Goal: Transaction & Acquisition: Obtain resource

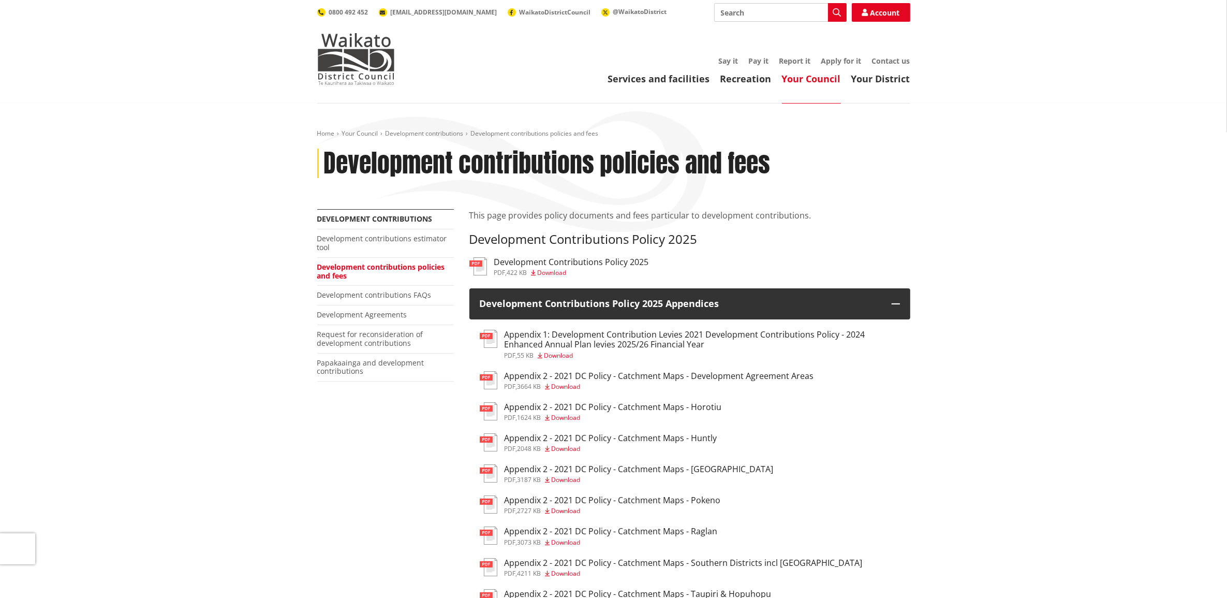
click at [614, 267] on h3 "Development Contributions Policy 2025" at bounding box center [571, 262] width 155 height 10
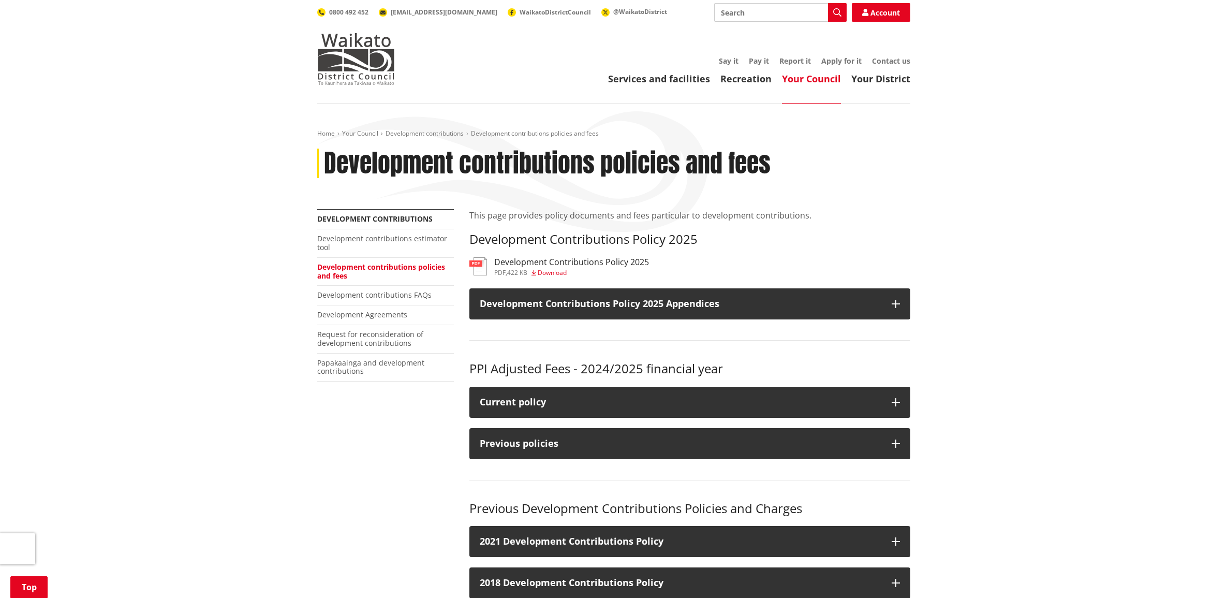
scroll to position [323, 0]
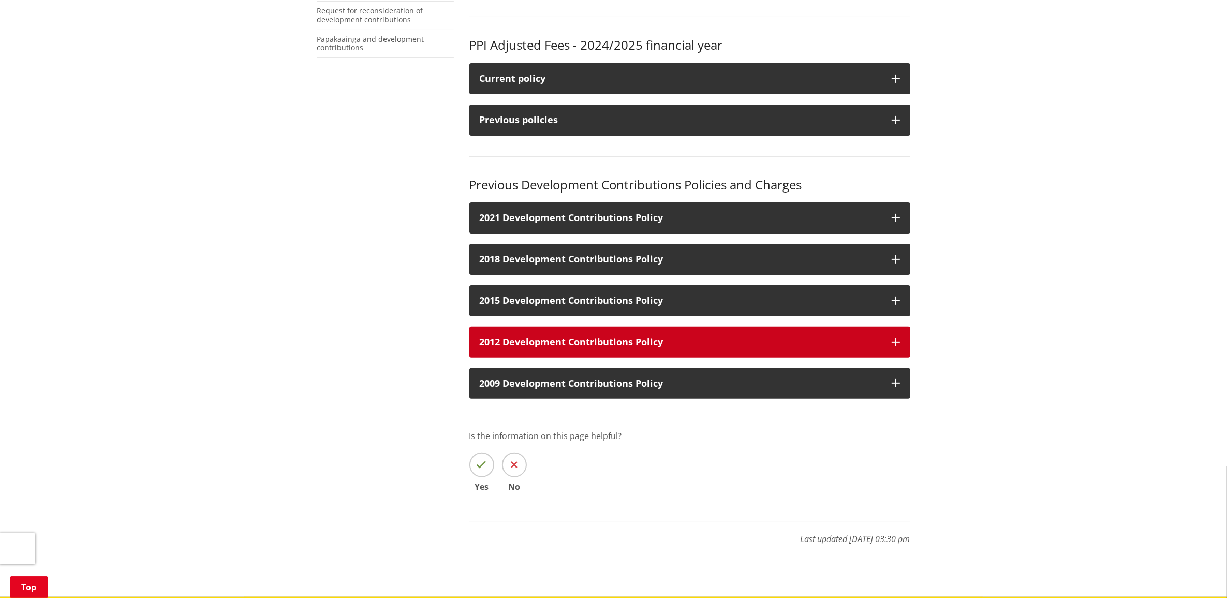
click at [900, 340] on button "2012 Development Contributions Policy" at bounding box center [689, 342] width 441 height 31
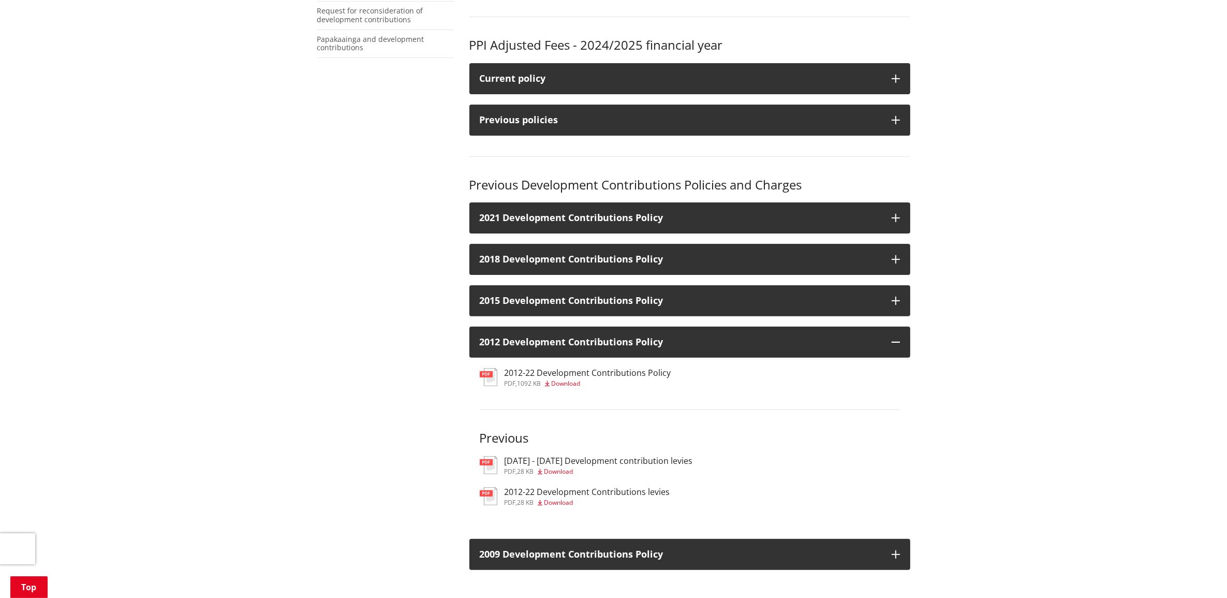
click at [534, 498] on span "28 KB" at bounding box center [525, 502] width 17 height 9
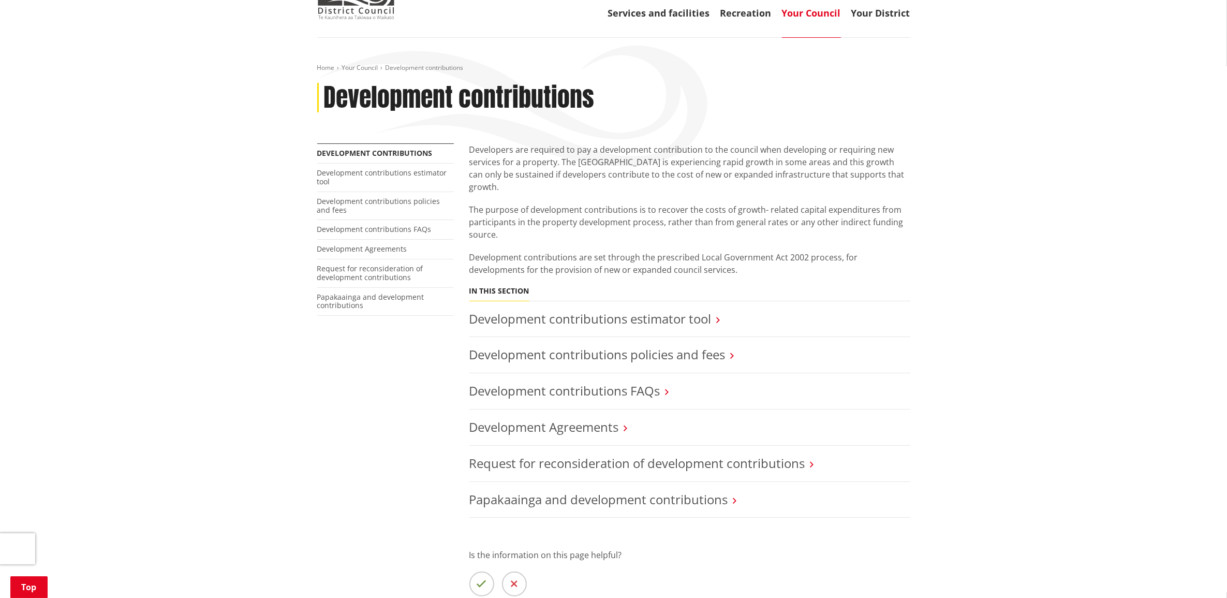
scroll to position [65, 0]
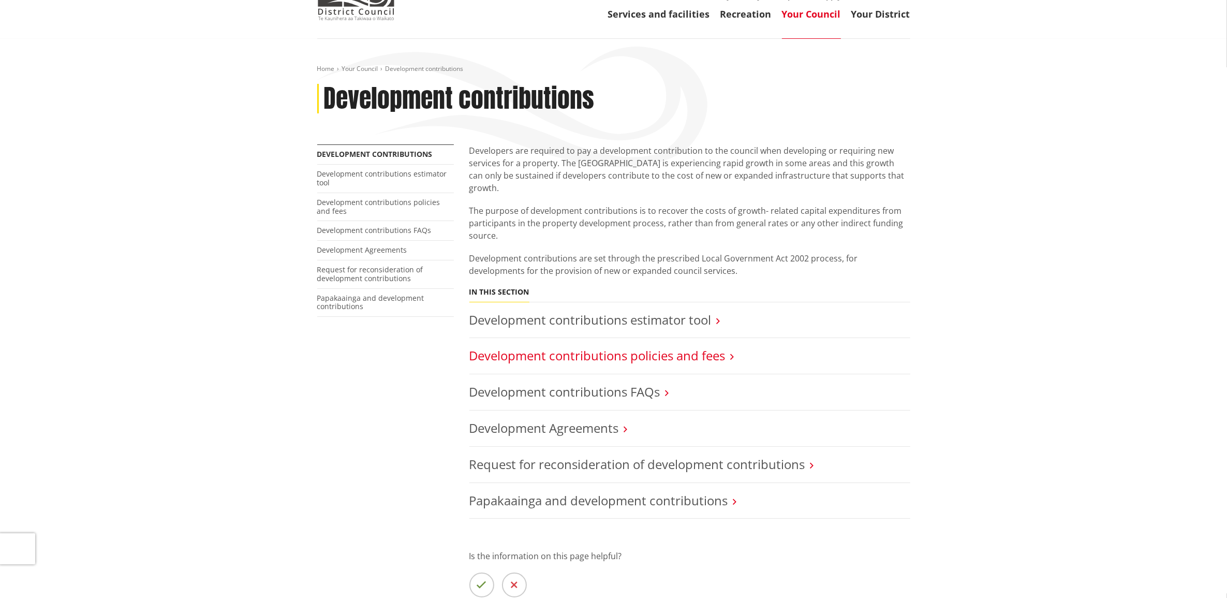
click at [588, 347] on link "Development contributions policies and fees" at bounding box center [597, 355] width 256 height 17
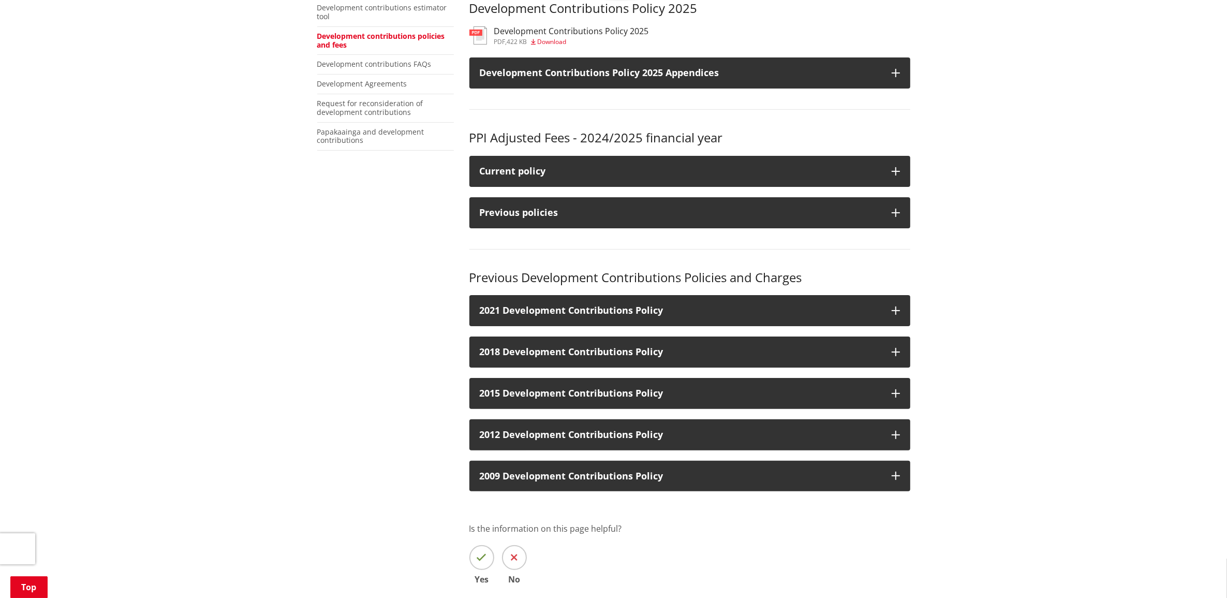
scroll to position [259, 0]
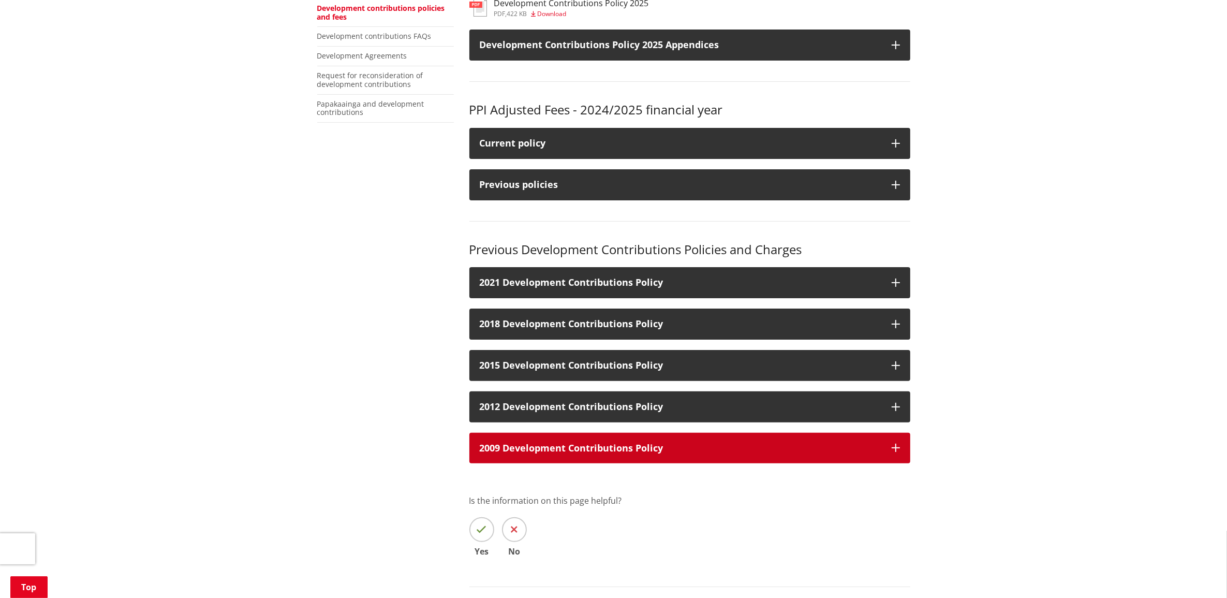
click at [894, 449] on icon "button" at bounding box center [896, 447] width 8 height 8
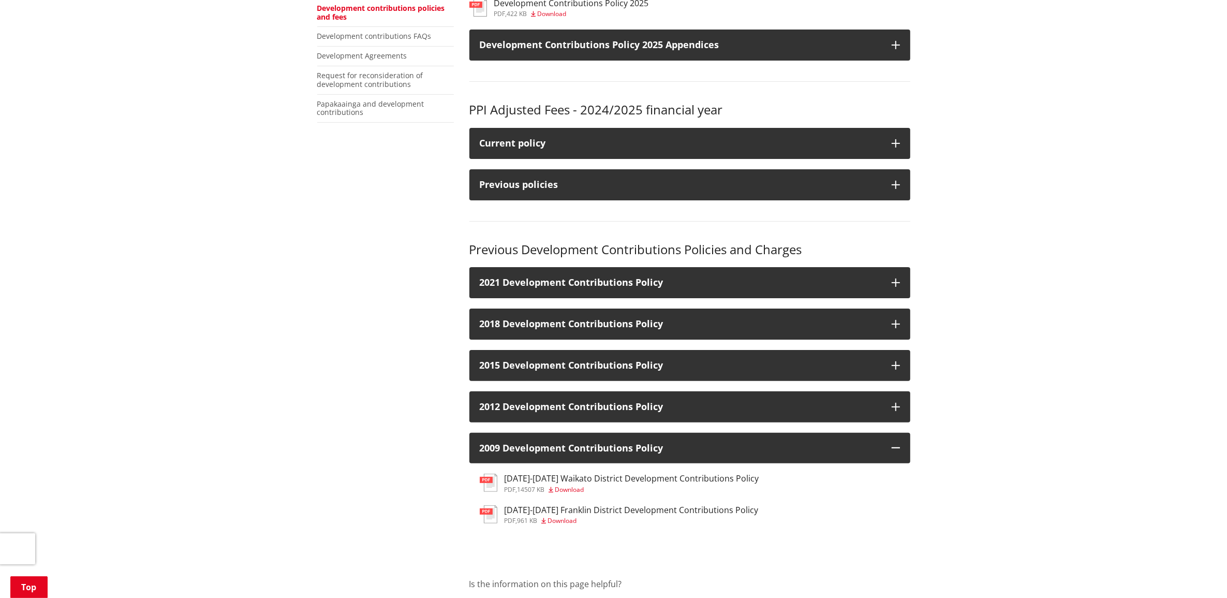
click at [570, 487] on span "Download" at bounding box center [569, 489] width 29 height 9
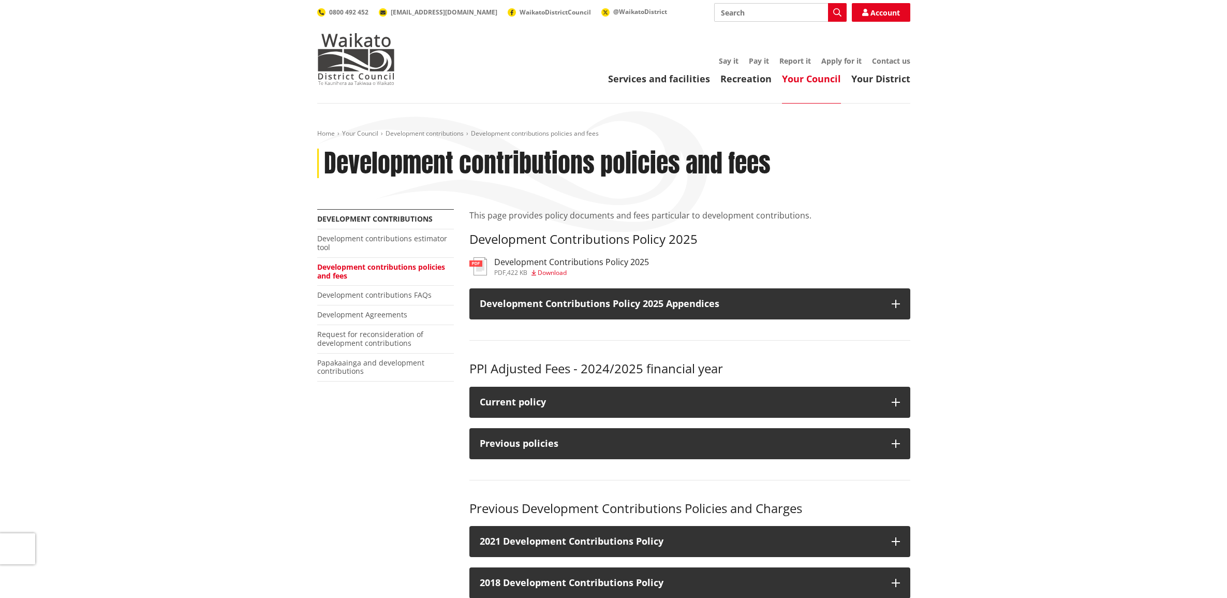
scroll to position [259, 0]
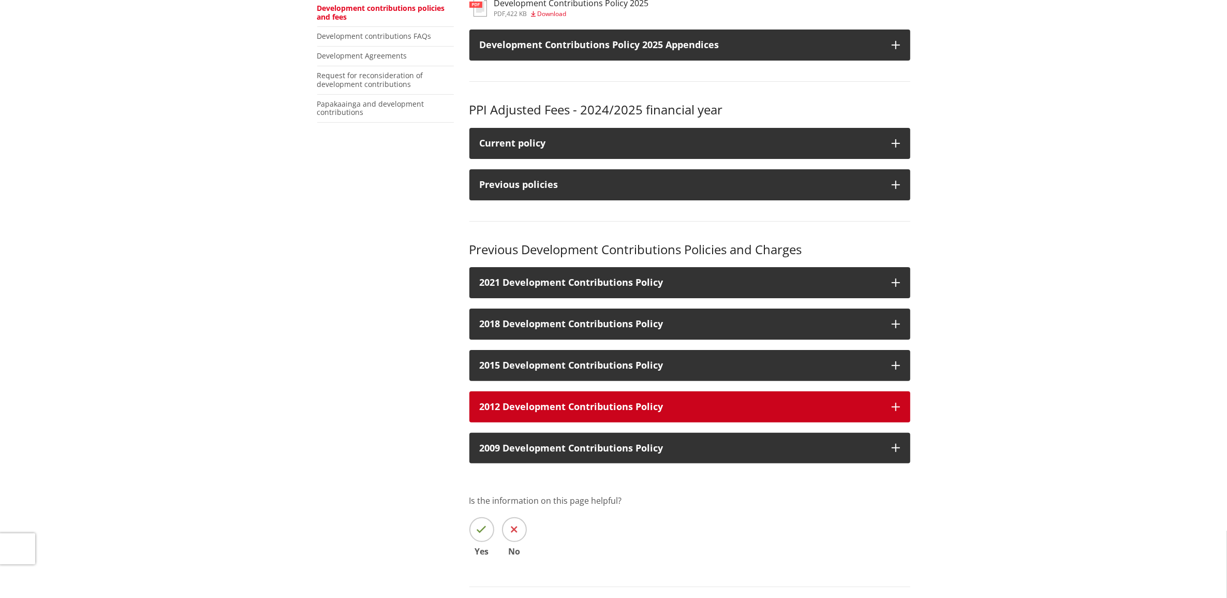
click at [888, 405] on button "2012 Development Contributions Policy" at bounding box center [689, 406] width 441 height 31
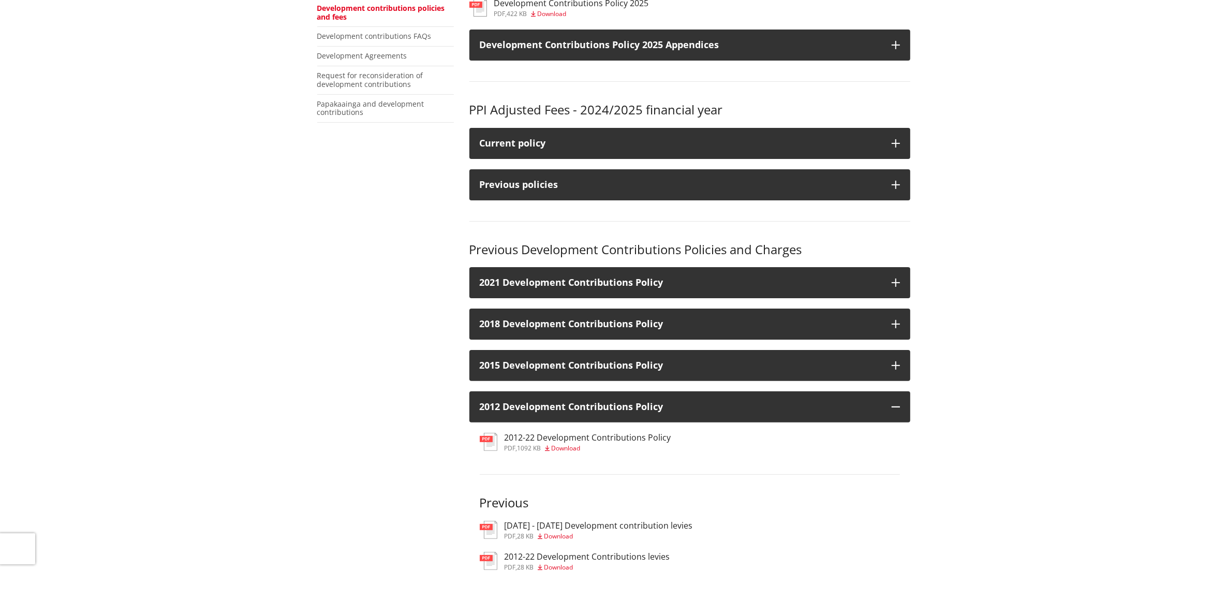
click at [568, 564] on span "Download" at bounding box center [558, 566] width 29 height 9
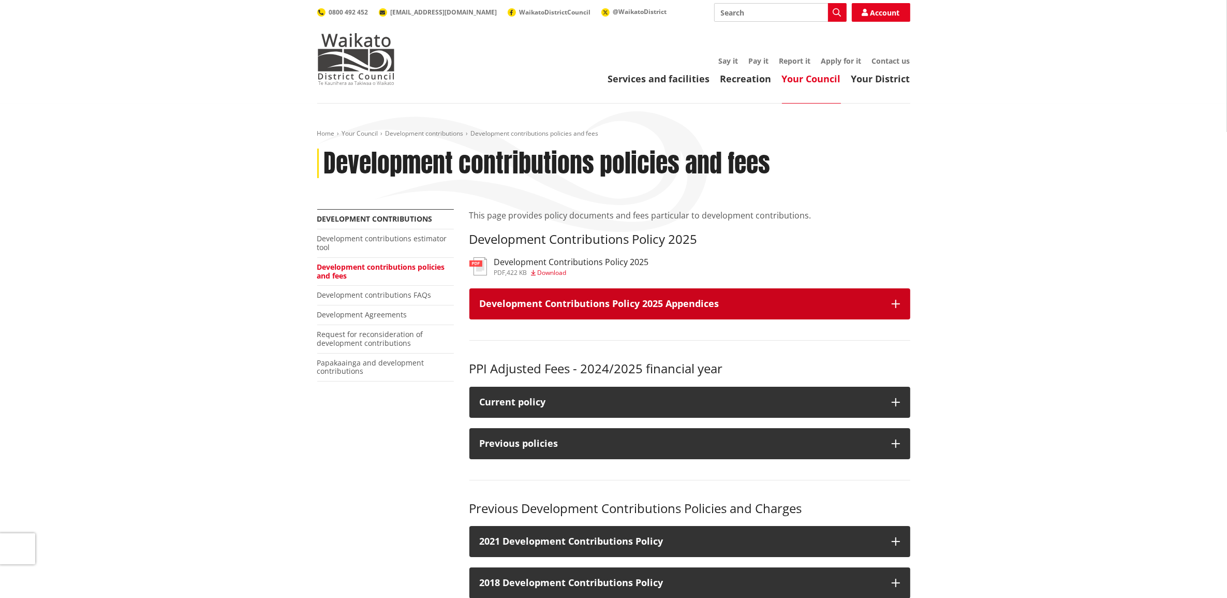
click at [894, 302] on icon "button" at bounding box center [896, 304] width 8 height 8
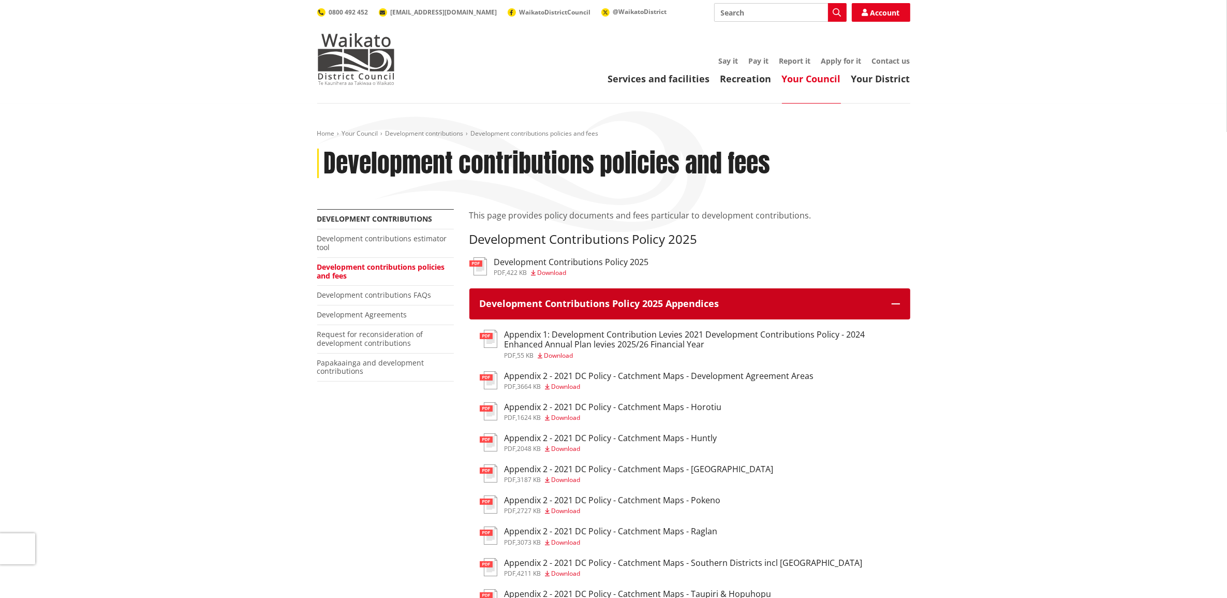
scroll to position [259, 0]
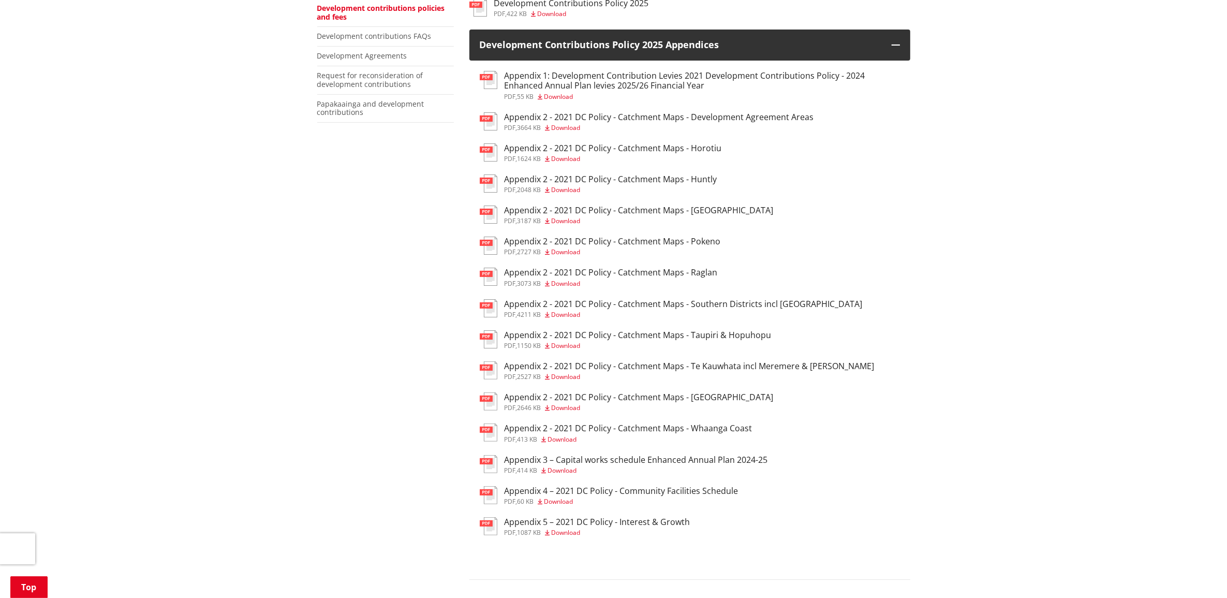
drag, startPoint x: 684, startPoint y: 244, endPoint x: 695, endPoint y: 247, distance: 11.5
click at [684, 244] on h3 "Appendix 2 - 2021 DC Policy - Catchment Maps - Pokeno" at bounding box center [613, 241] width 216 height 10
